Goal: Communication & Community: Connect with others

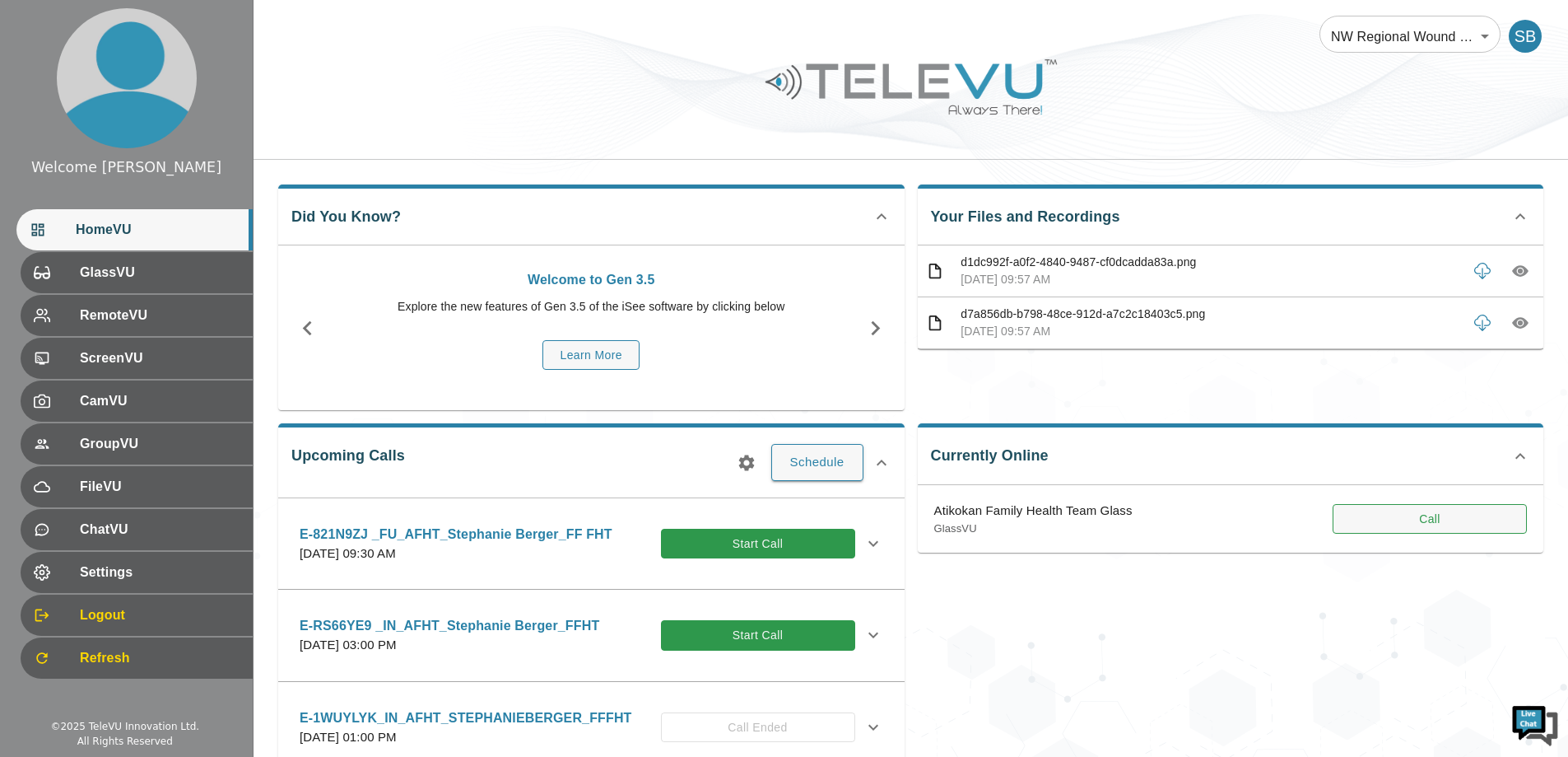
click at [1391, 521] on button "Call" at bounding box center [1430, 519] width 195 height 30
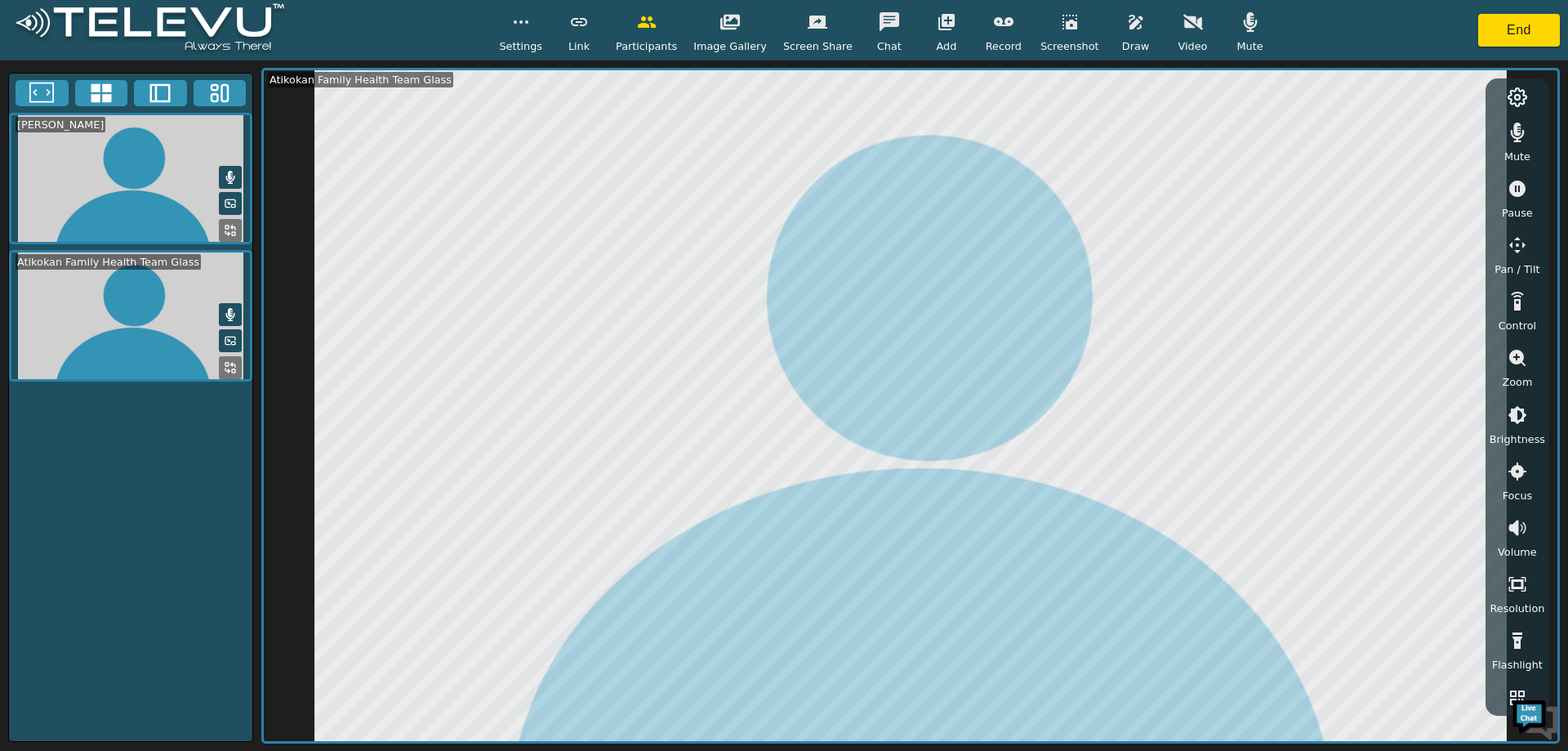
click at [1187, 36] on div "Video" at bounding box center [1193, 29] width 41 height 48
click at [1504, 16] on button "End" at bounding box center [1518, 30] width 81 height 33
